Goal: Information Seeking & Learning: Learn about a topic

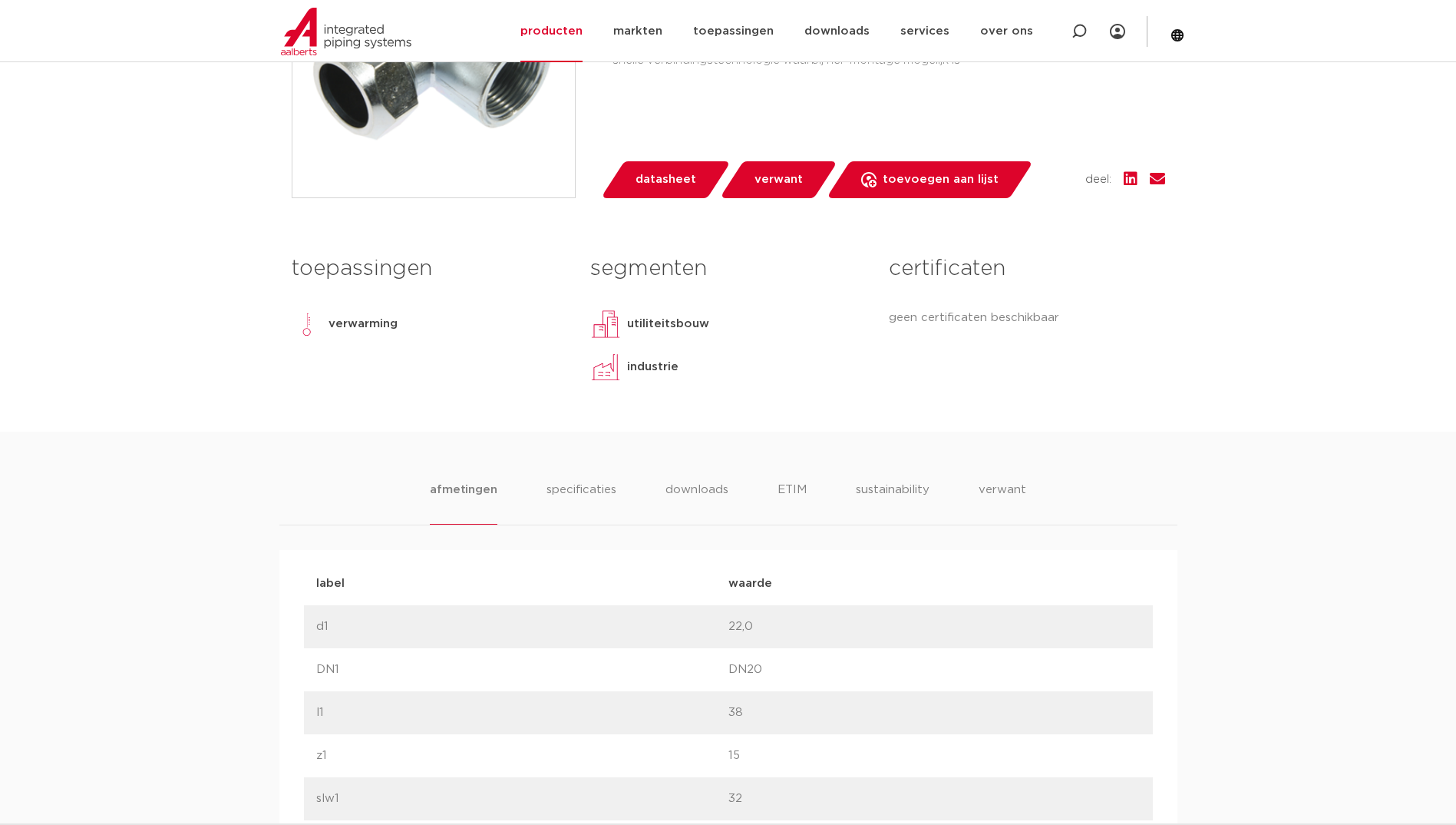
scroll to position [471, 0]
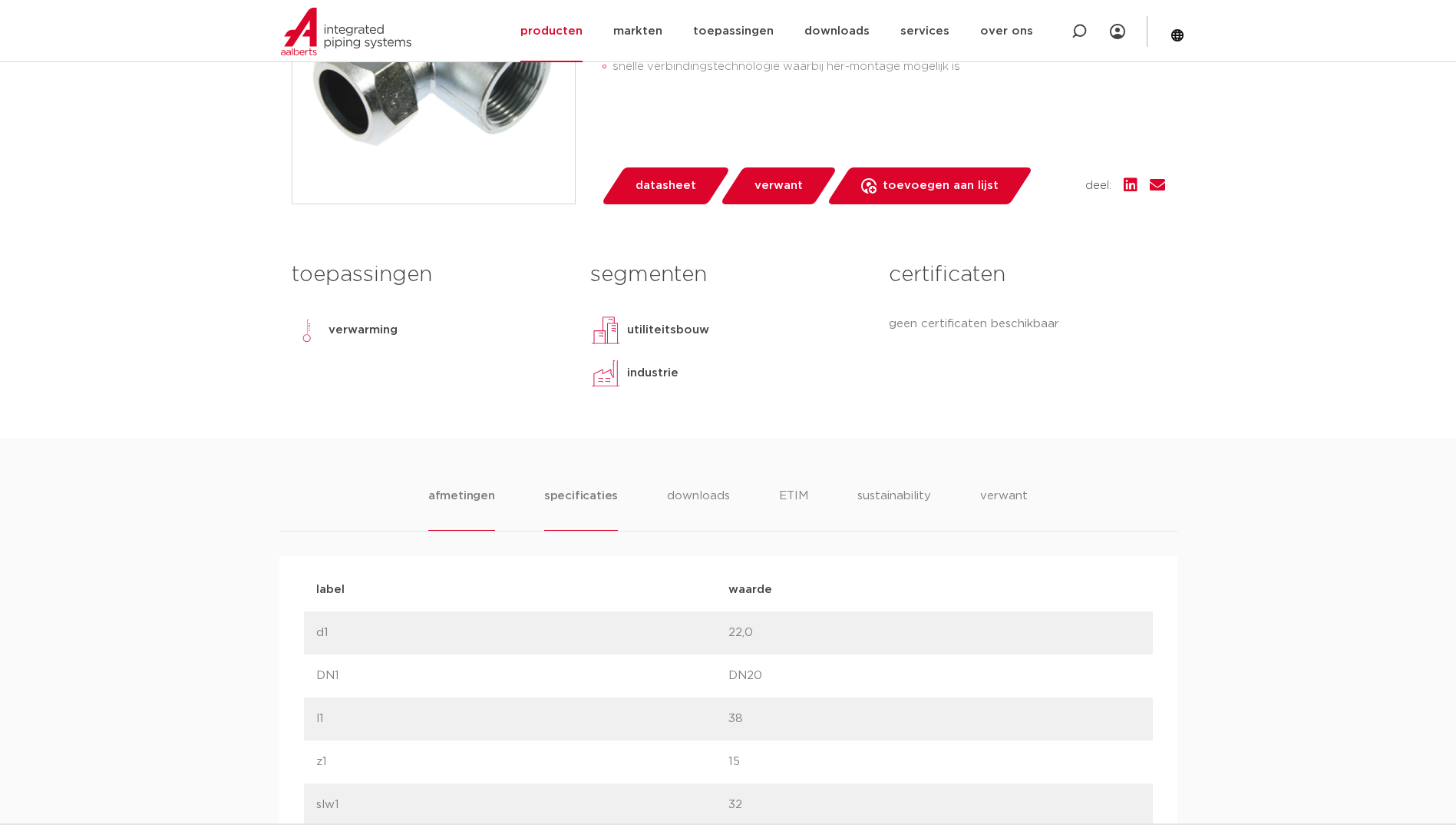
click at [582, 531] on li "specificaties" at bounding box center [580, 509] width 74 height 44
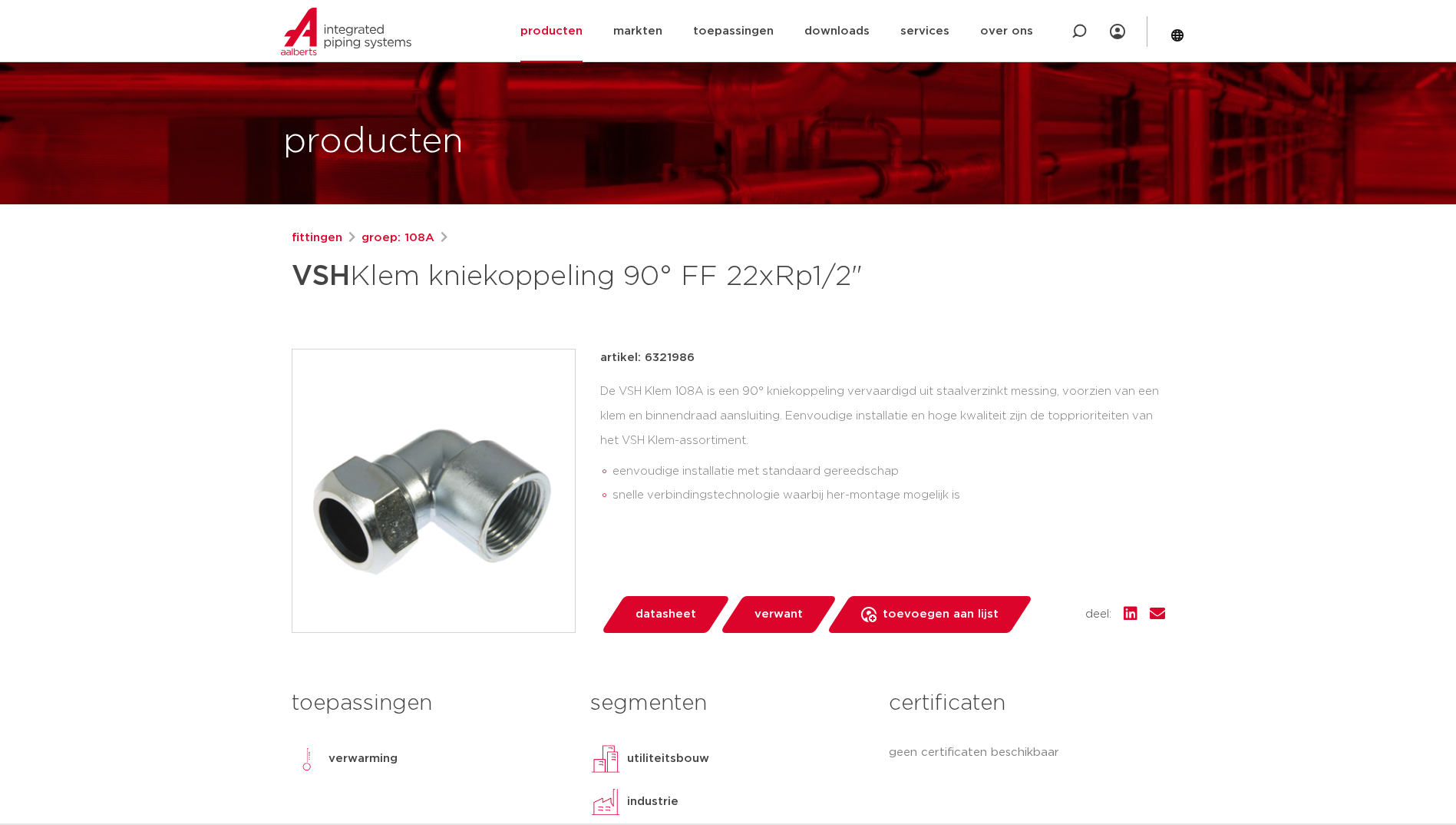
scroll to position [0, 0]
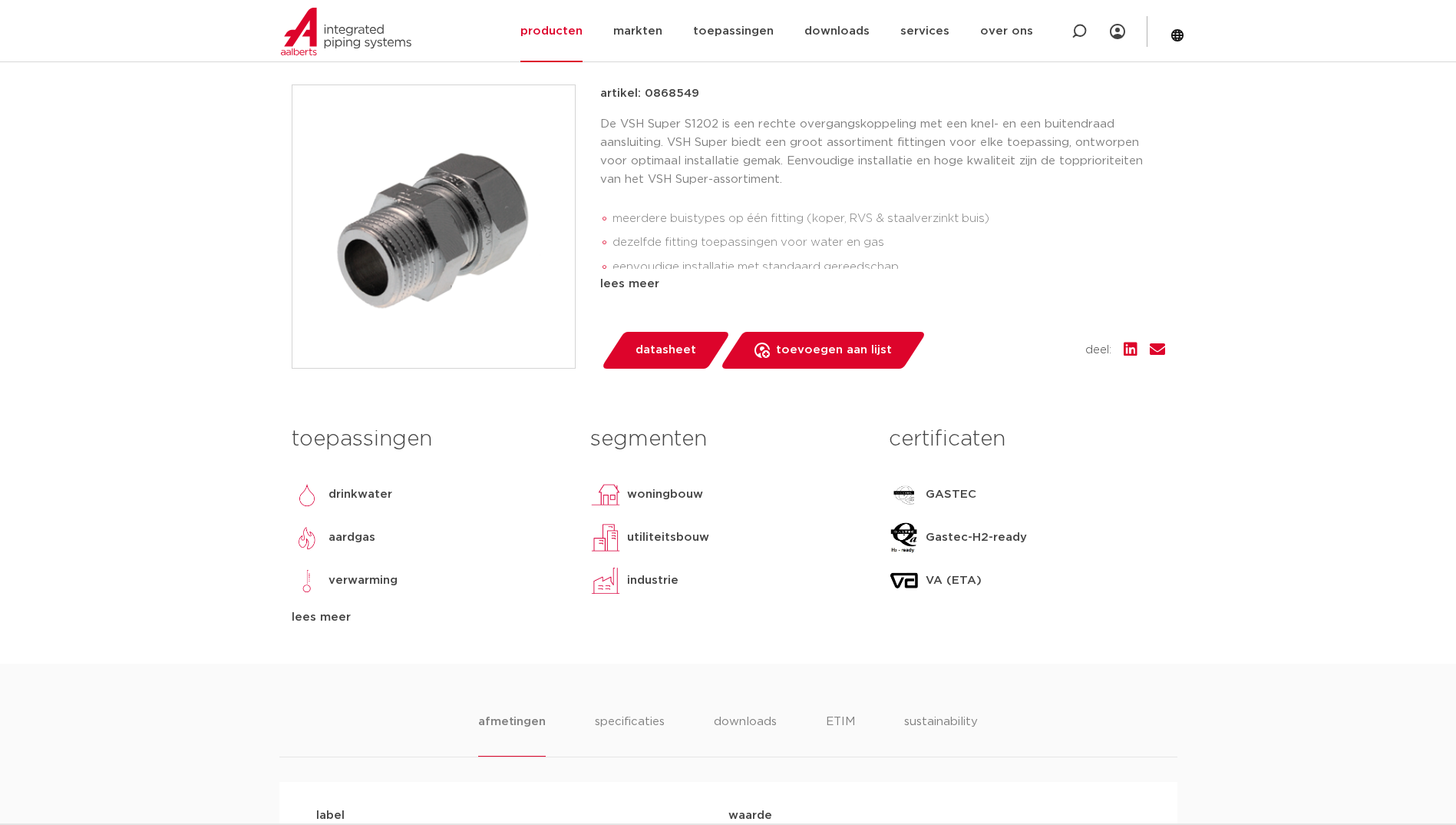
scroll to position [614, 0]
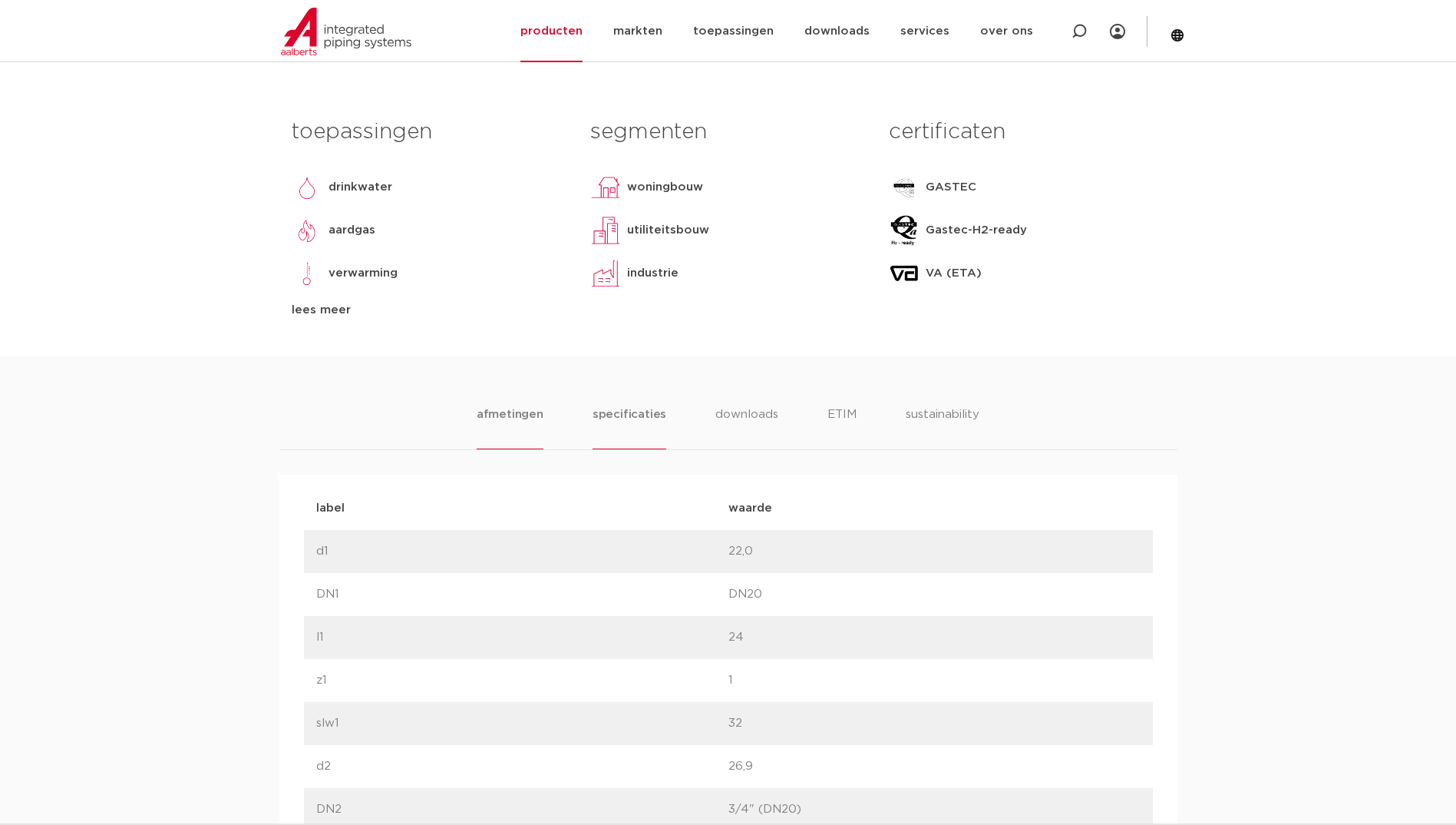
click at [636, 410] on li "specificaties" at bounding box center [629, 427] width 74 height 44
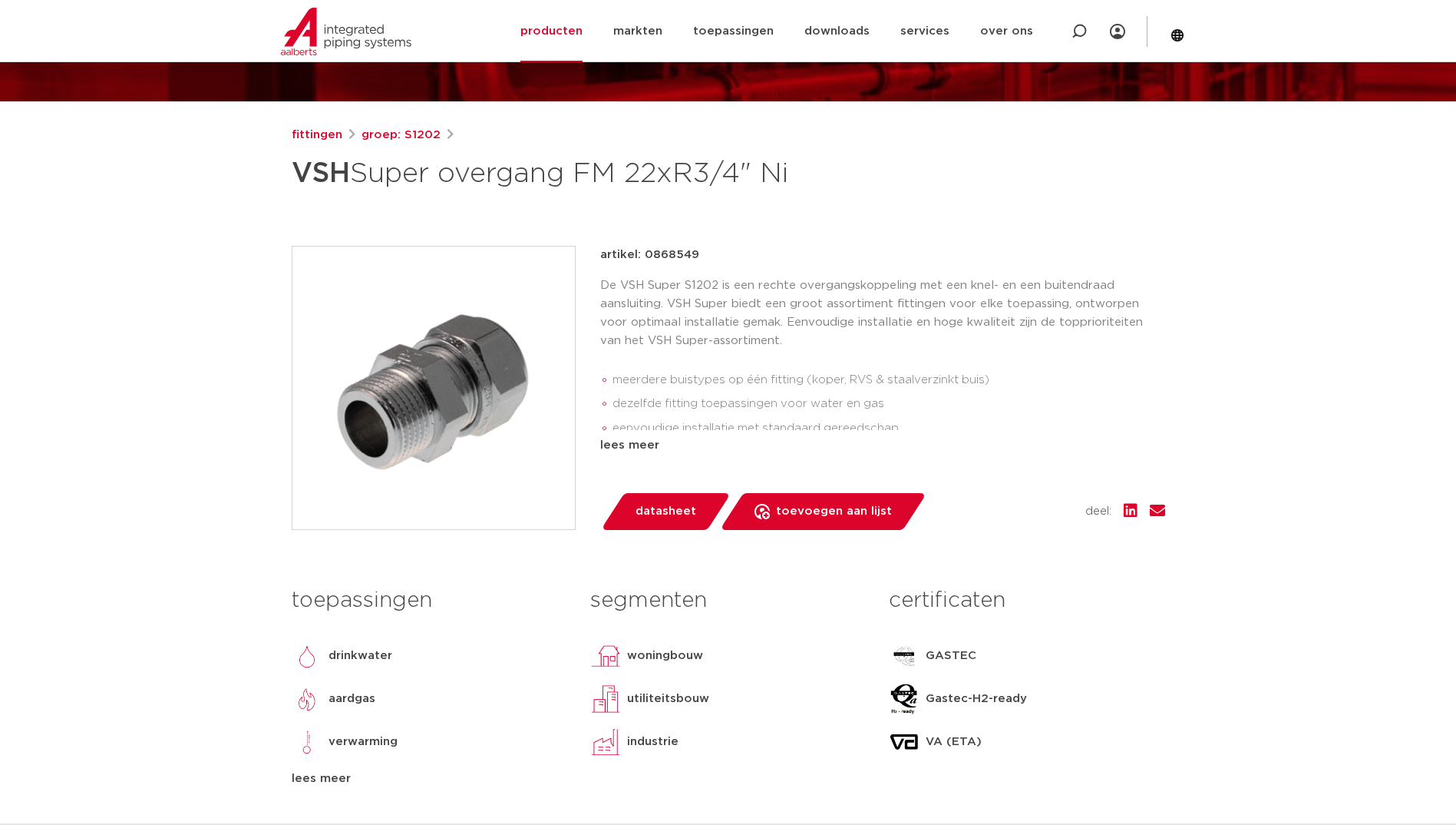
scroll to position [0, 0]
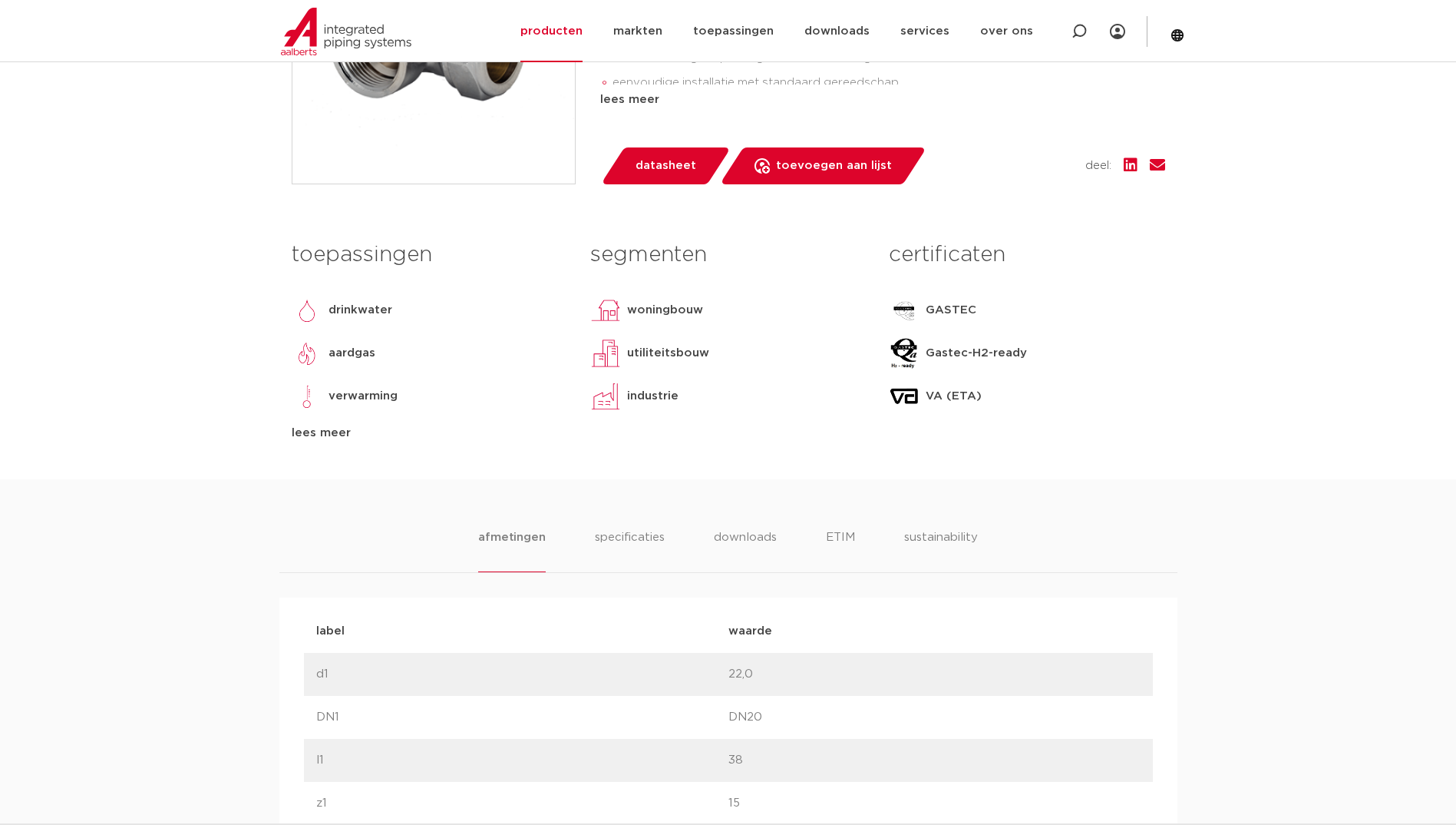
scroll to position [537, 0]
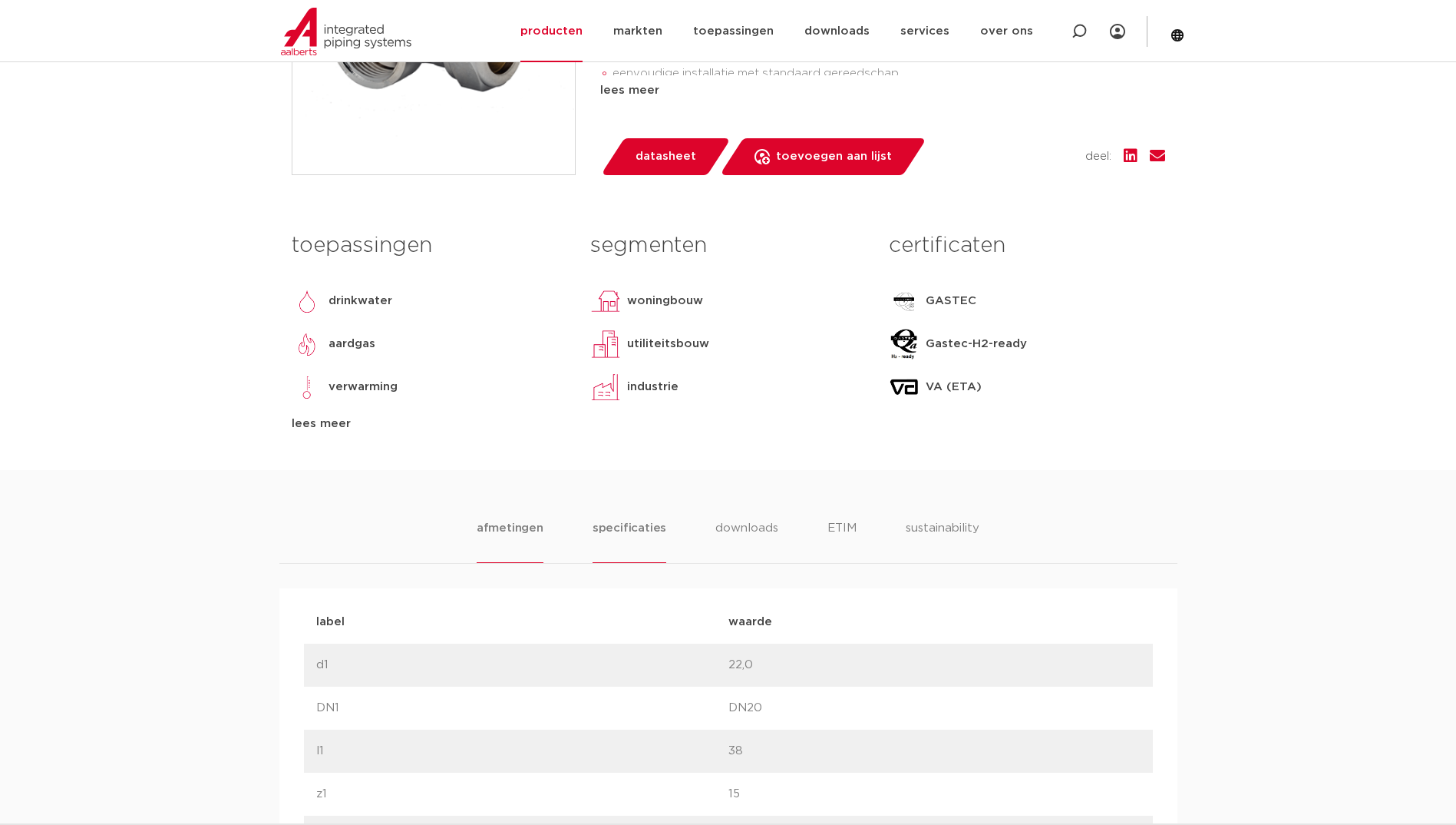
click at [618, 530] on li "specificaties" at bounding box center [629, 541] width 74 height 44
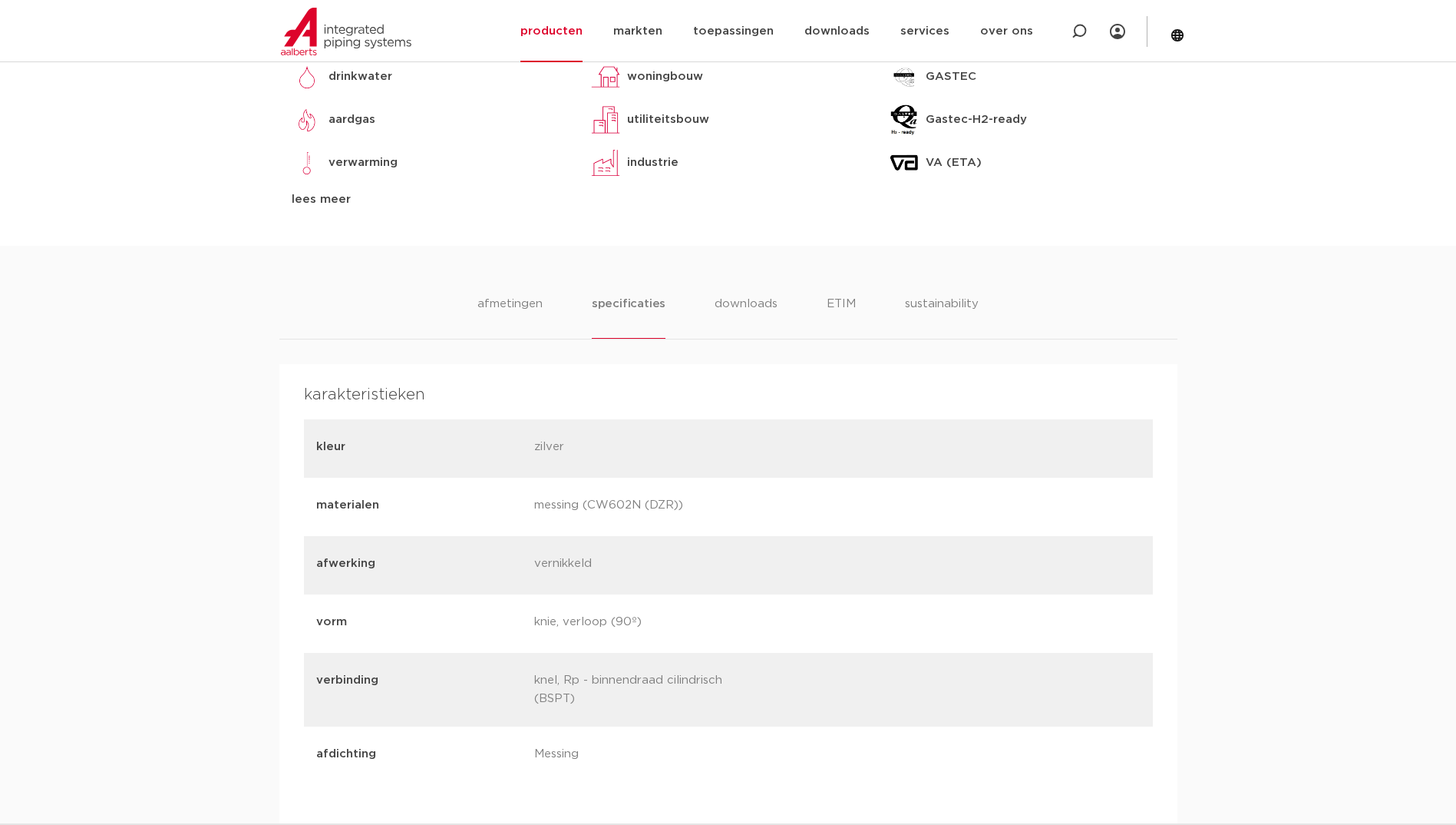
scroll to position [767, 0]
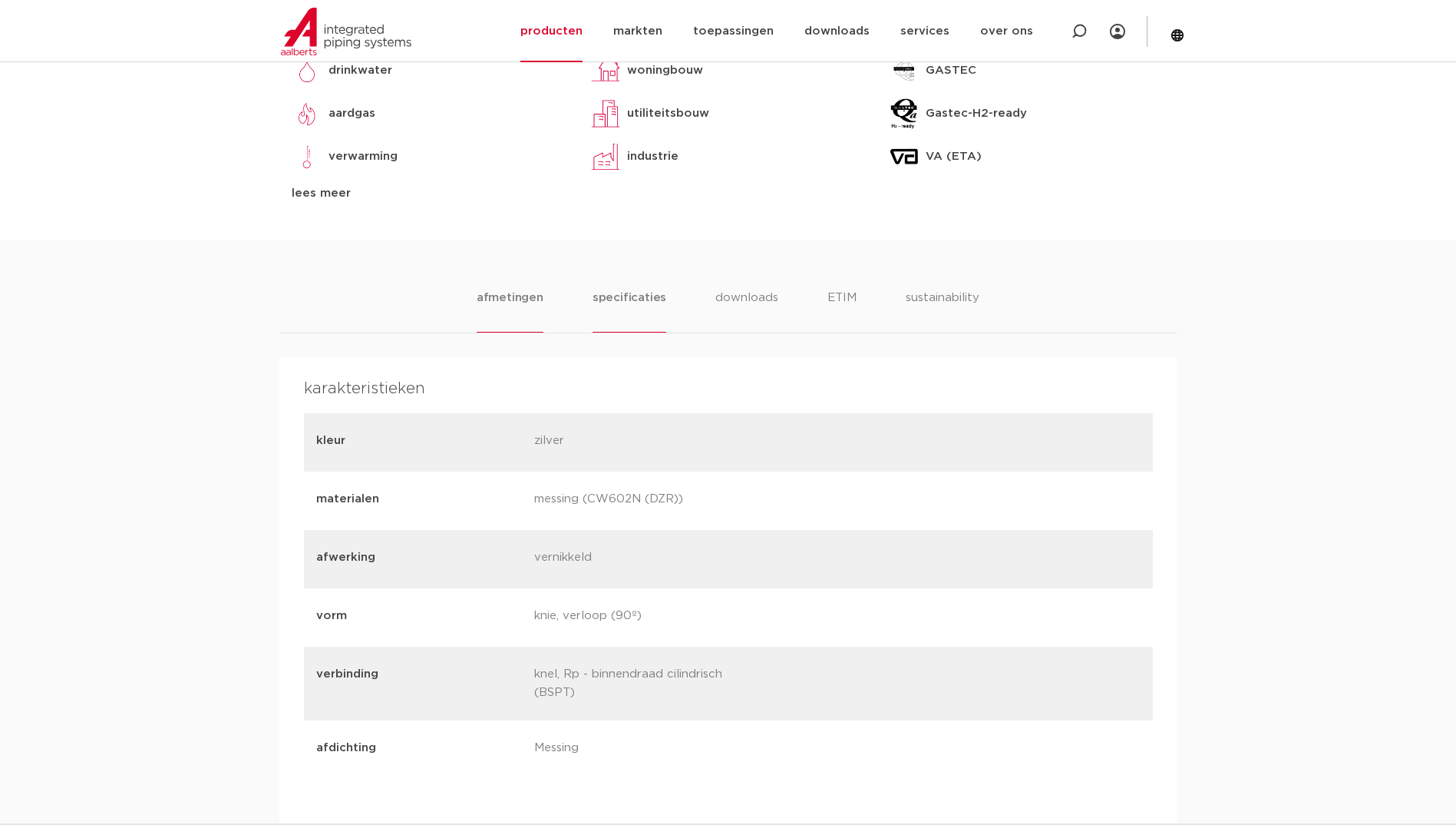
click at [534, 297] on li "afmetingen" at bounding box center [510, 311] width 67 height 44
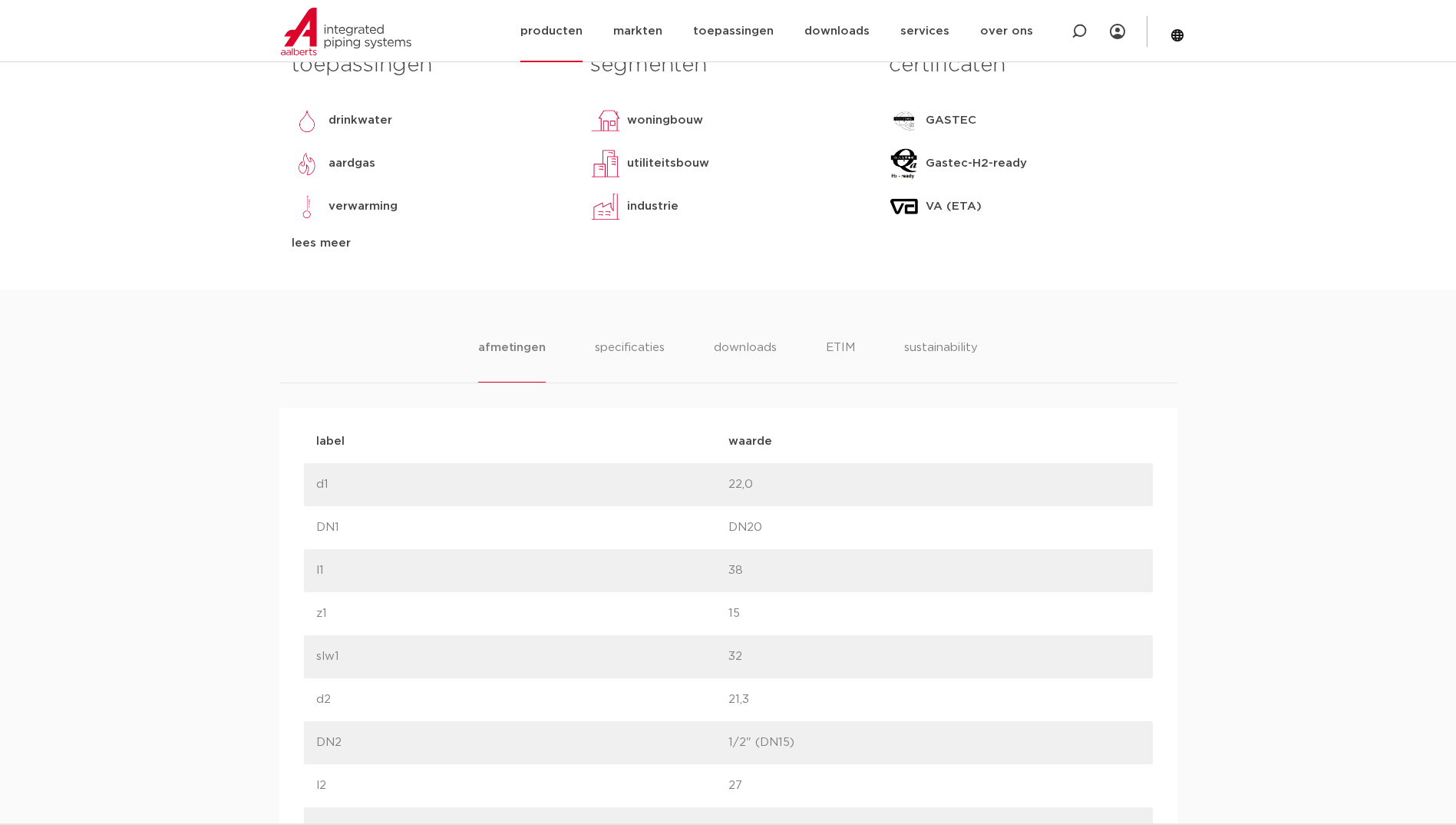
scroll to position [691, 0]
